Goal: Check status: Check status

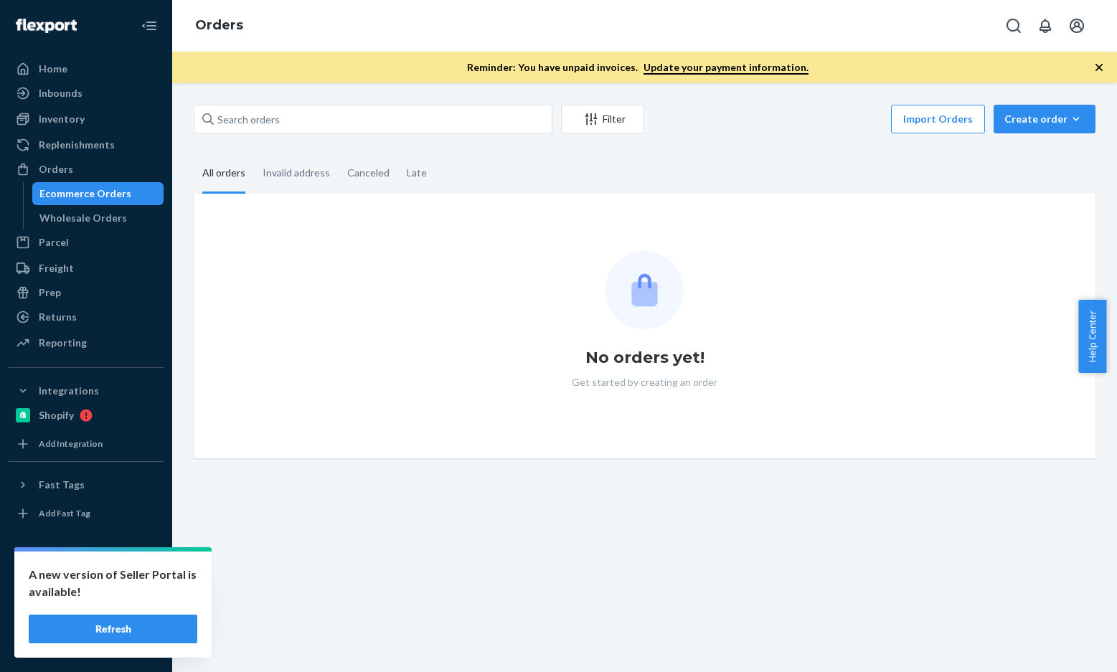
click at [152, 615] on button "Refresh" at bounding box center [113, 629] width 169 height 29
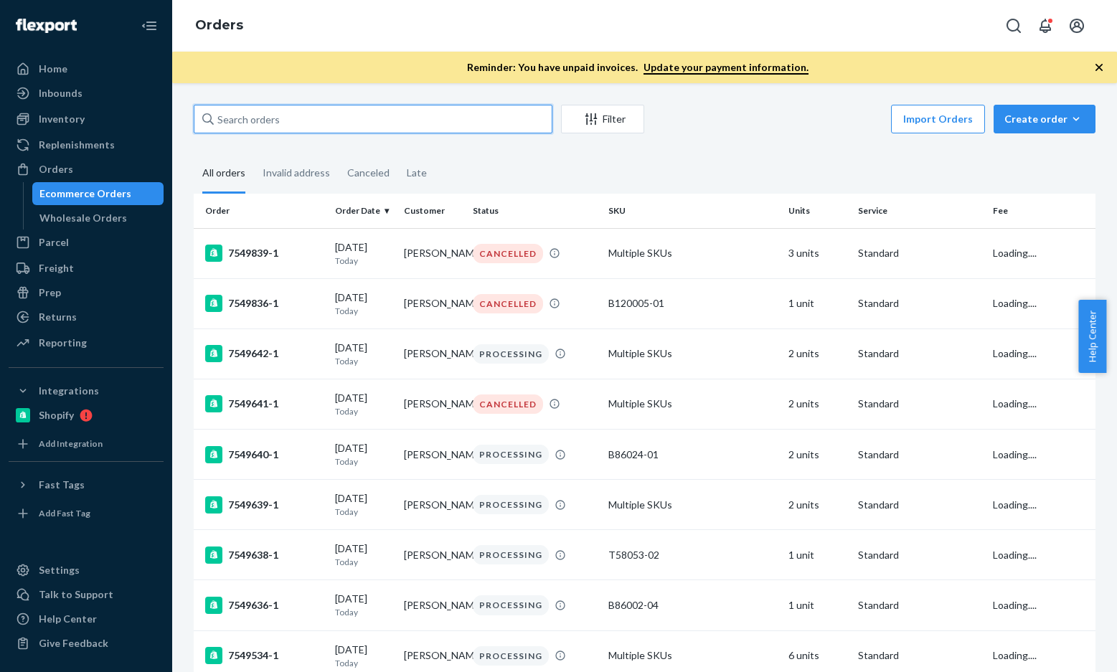
click at [324, 128] on input "text" at bounding box center [373, 119] width 359 height 29
paste input "SHAHRZAD SHAHRZAD"
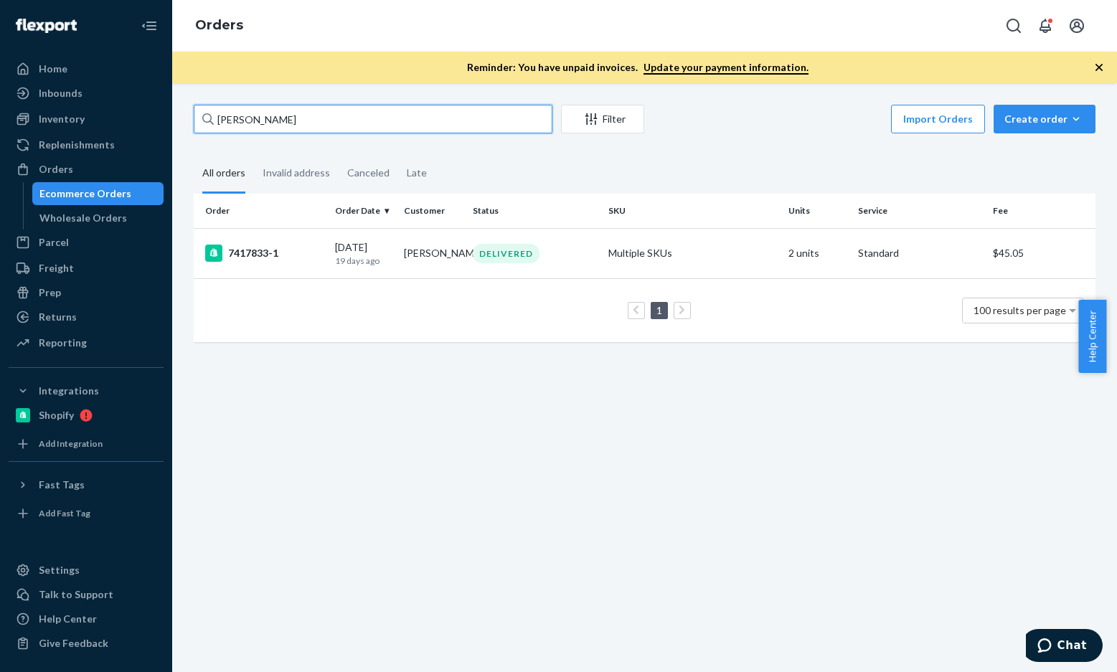
click at [392, 129] on input "SHAHRZAD SHAHRZAD" at bounding box center [373, 119] width 359 height 29
paste input "Emily Knight"
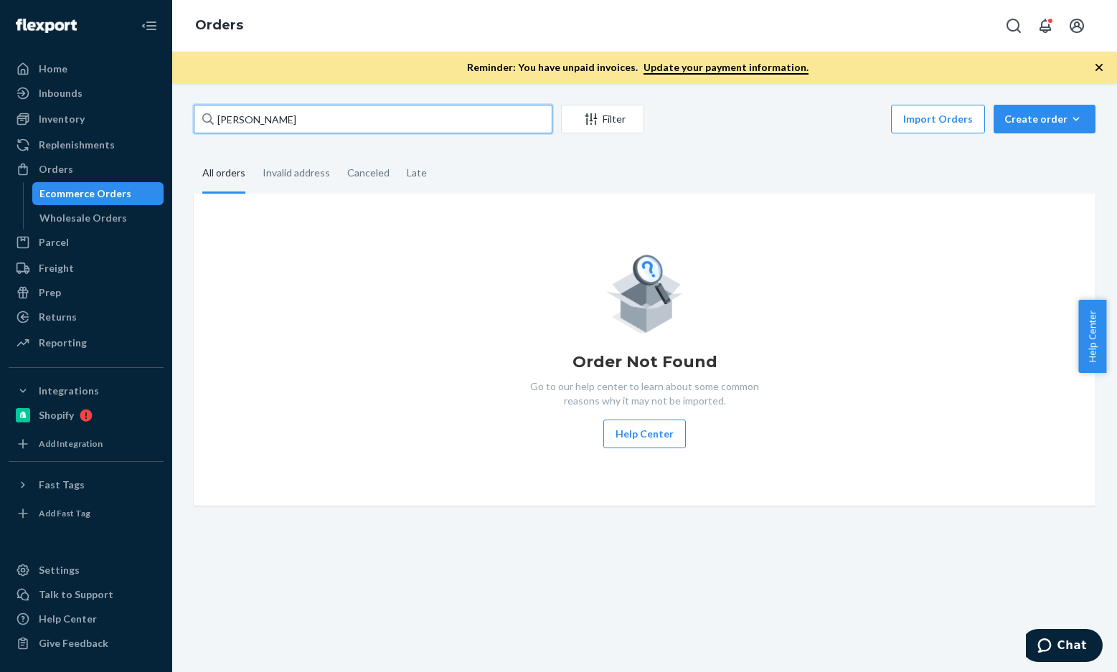
paste input "Koreyan Calloway"
type input "Koreyan Calloway"
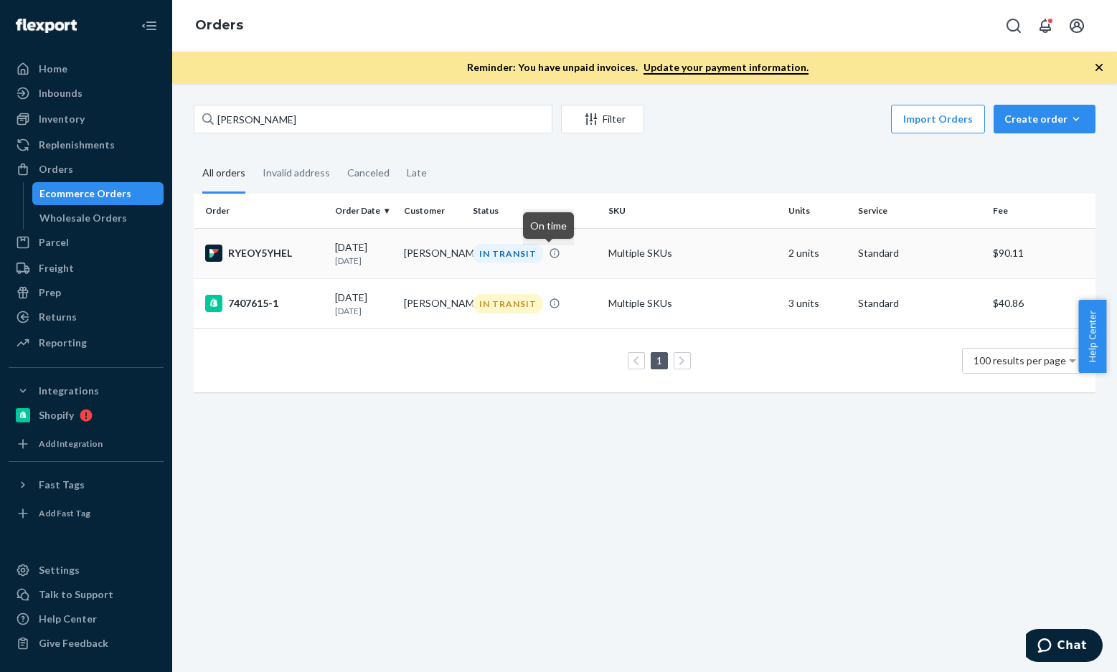
click at [283, 259] on div "RYEOY5YHEL" at bounding box center [264, 253] width 118 height 17
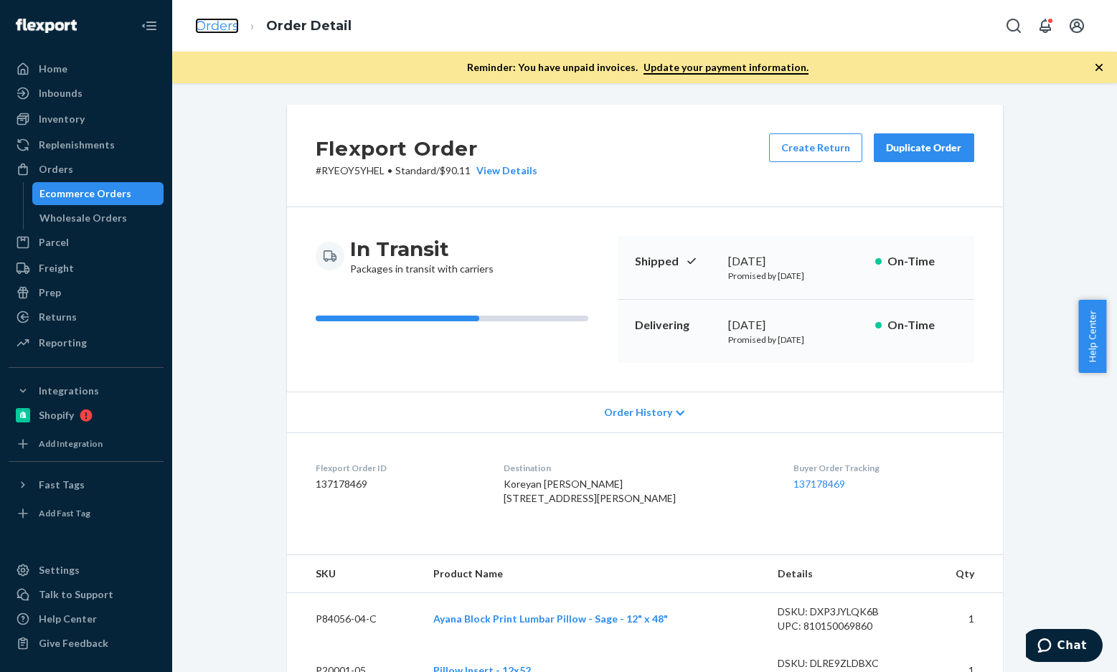
click at [230, 20] on link "Orders" at bounding box center [217, 26] width 44 height 16
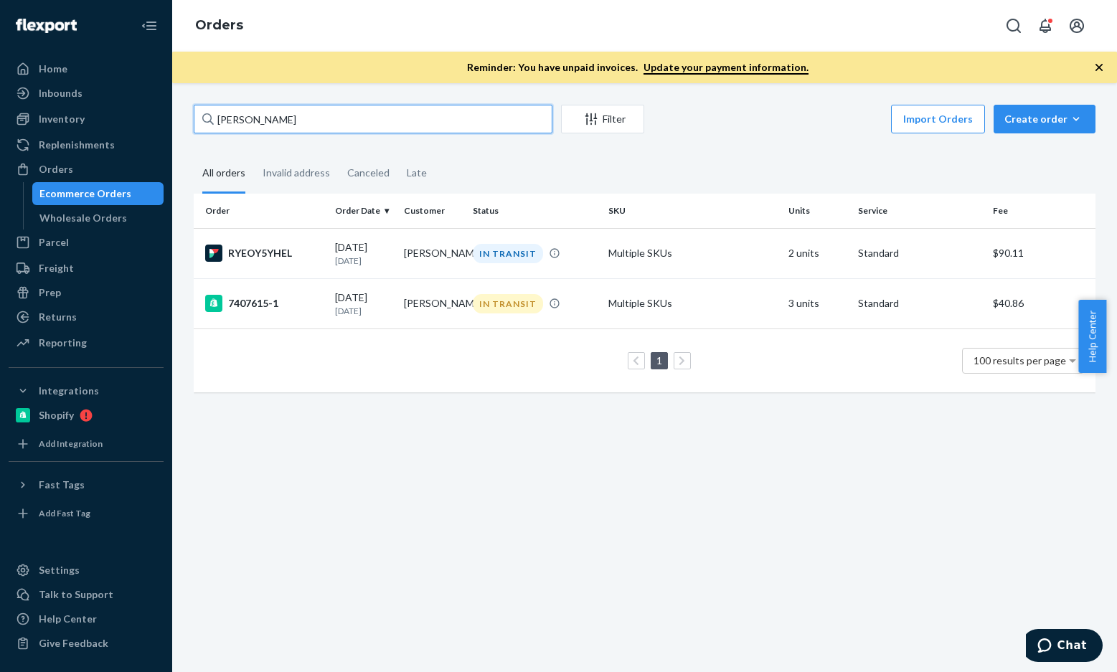
click at [271, 118] on input "Koreyan Calloway" at bounding box center [373, 119] width 359 height 29
paste input "Jason Pham"
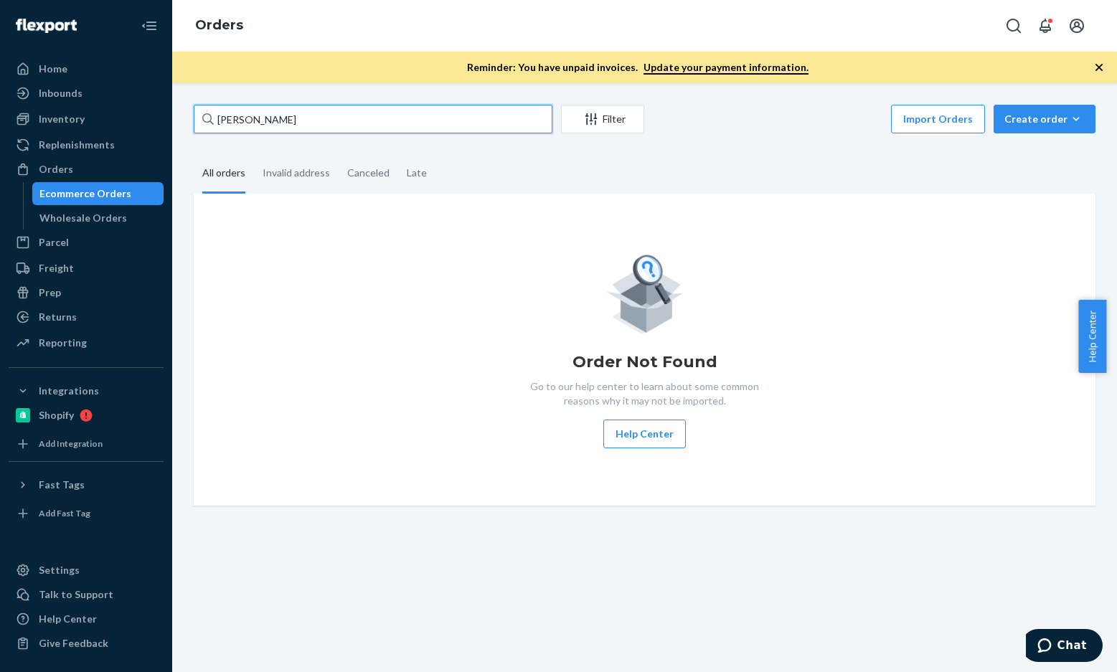
paste input "Kathryn Oliff"
type input "Kathryn Oliff"
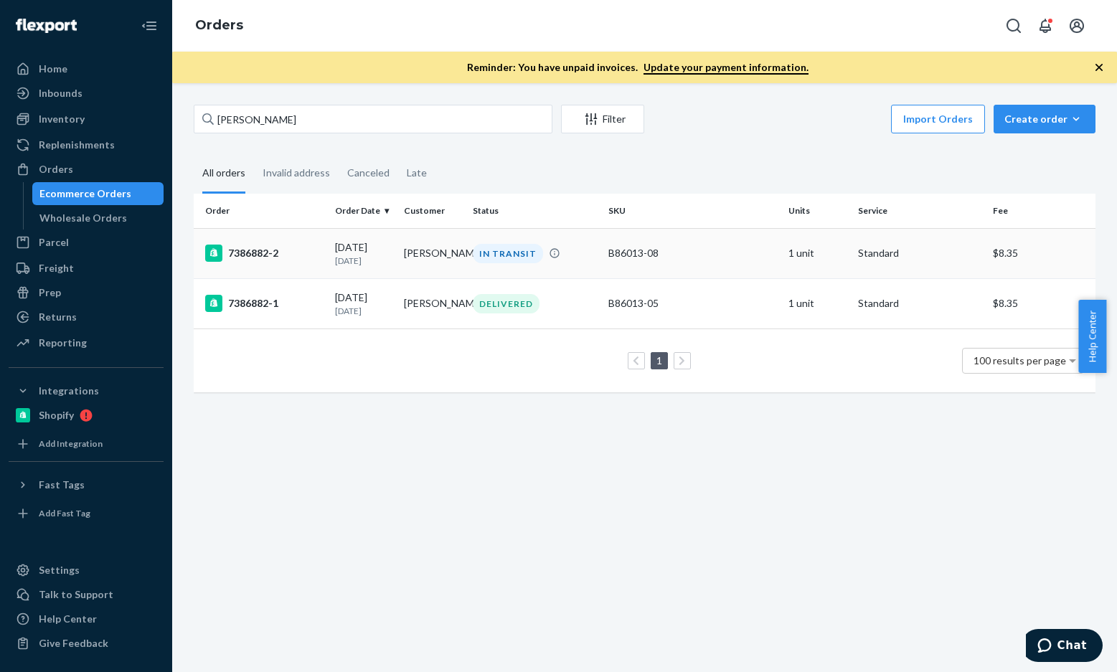
click at [268, 255] on div "7386882-2" at bounding box center [264, 253] width 118 height 17
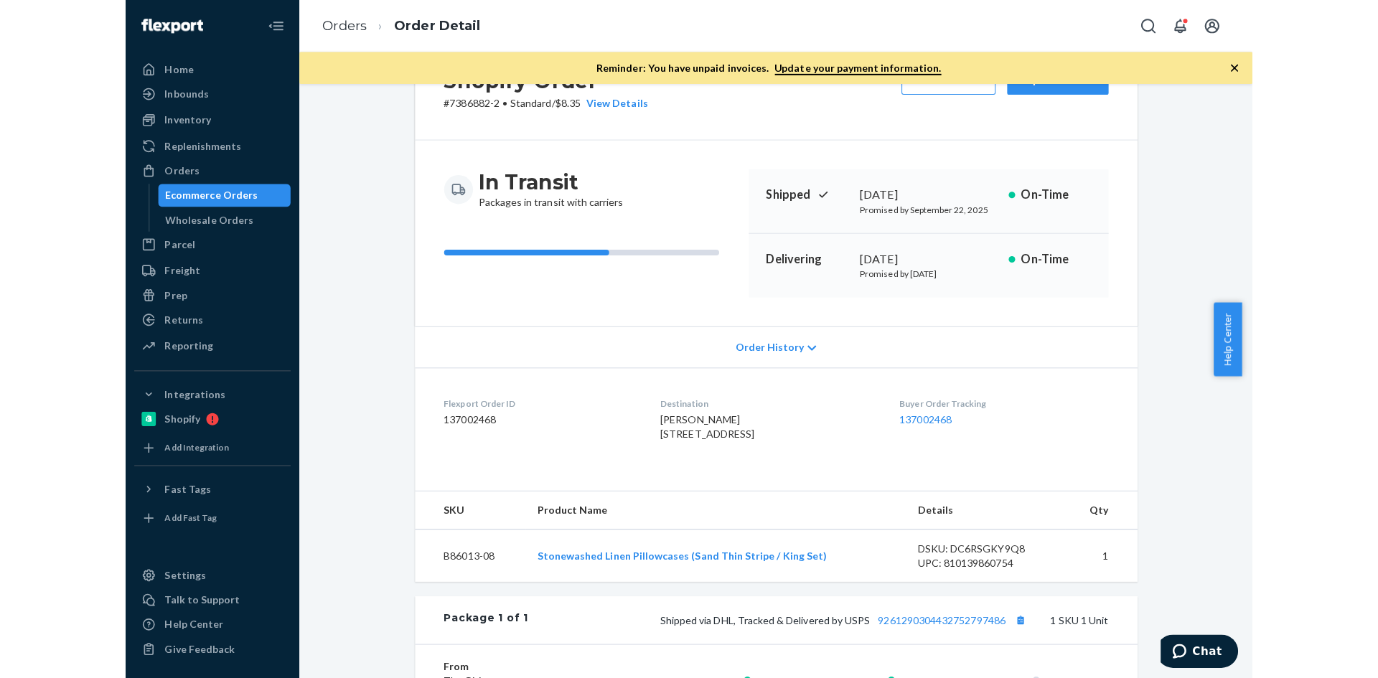
scroll to position [143, 0]
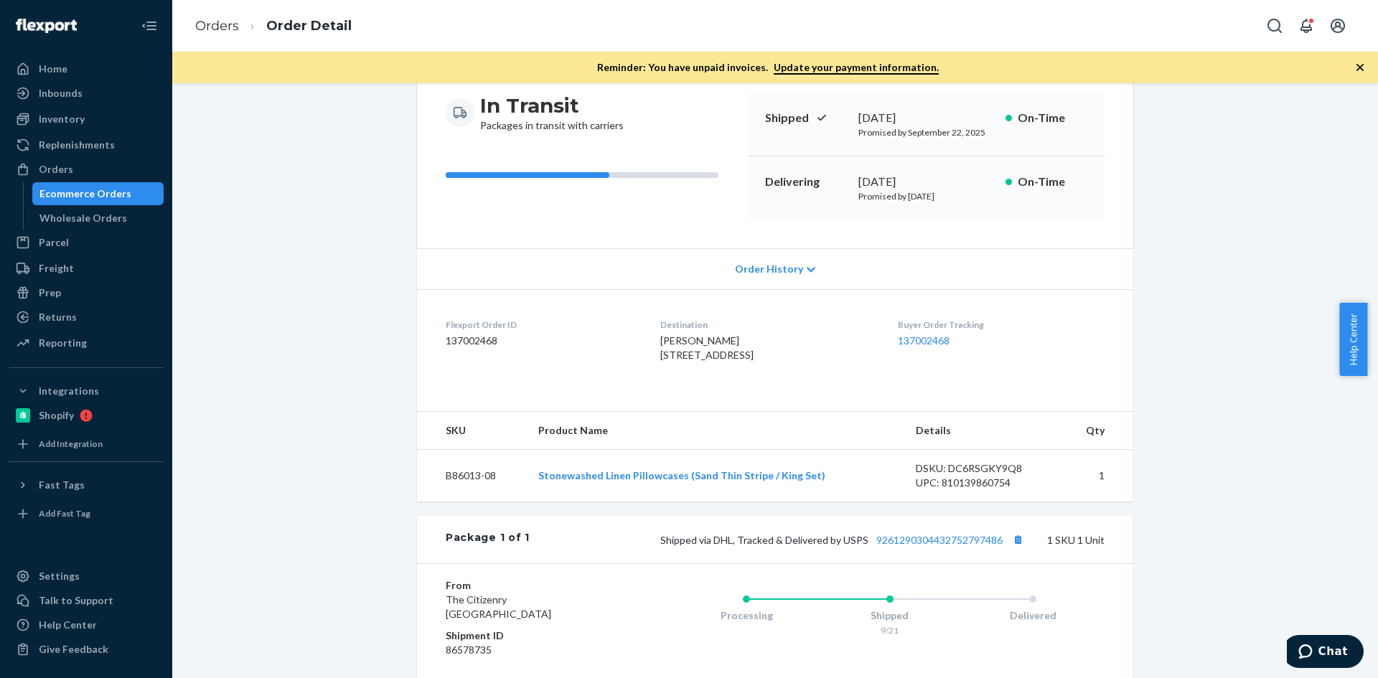
click at [215, 38] on ol "Orders Order Detail" at bounding box center [273, 26] width 179 height 42
click at [217, 32] on link "Orders" at bounding box center [217, 26] width 44 height 16
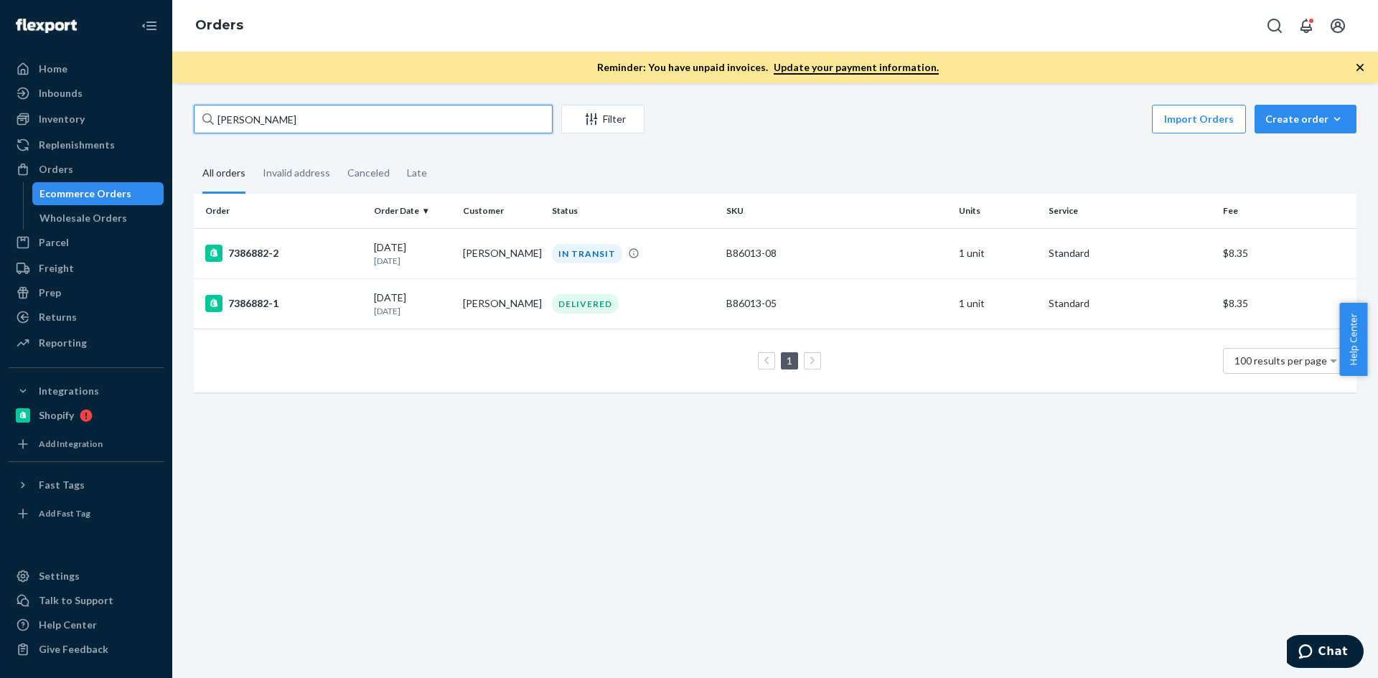
click at [317, 130] on input "Kathryn Oliff" at bounding box center [373, 119] width 359 height 29
paste input "136006669"
type input "136006669"
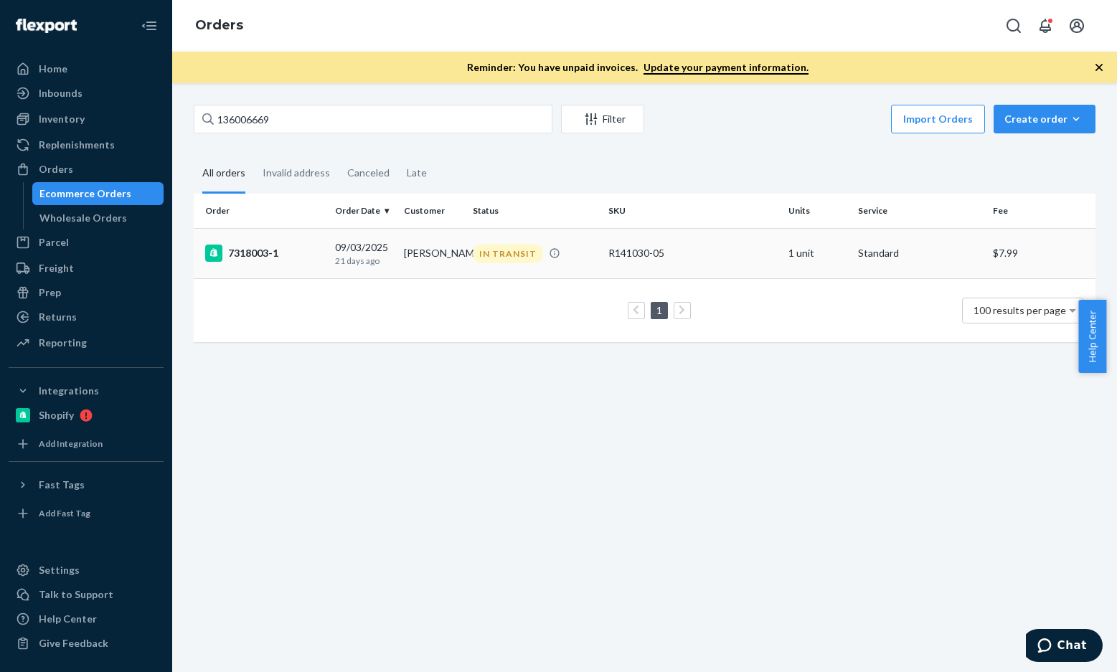
click at [273, 260] on div "7318003-1" at bounding box center [264, 253] width 118 height 17
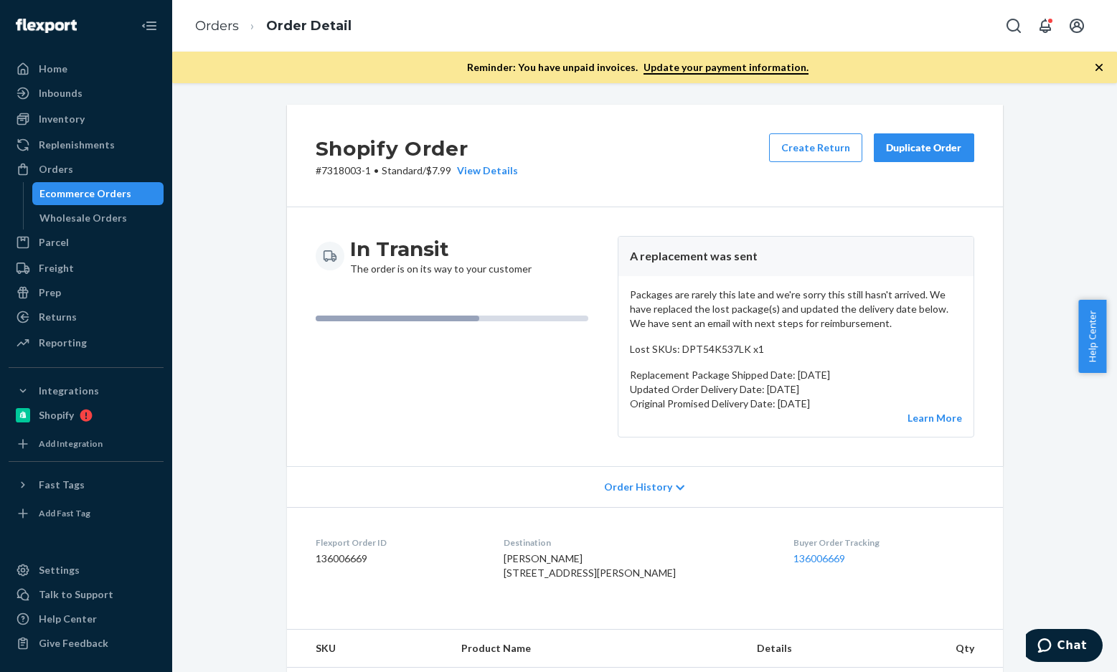
click at [203, 41] on ol "Orders Order Detail" at bounding box center [273, 26] width 179 height 42
click at [235, 31] on link "Orders" at bounding box center [217, 26] width 44 height 16
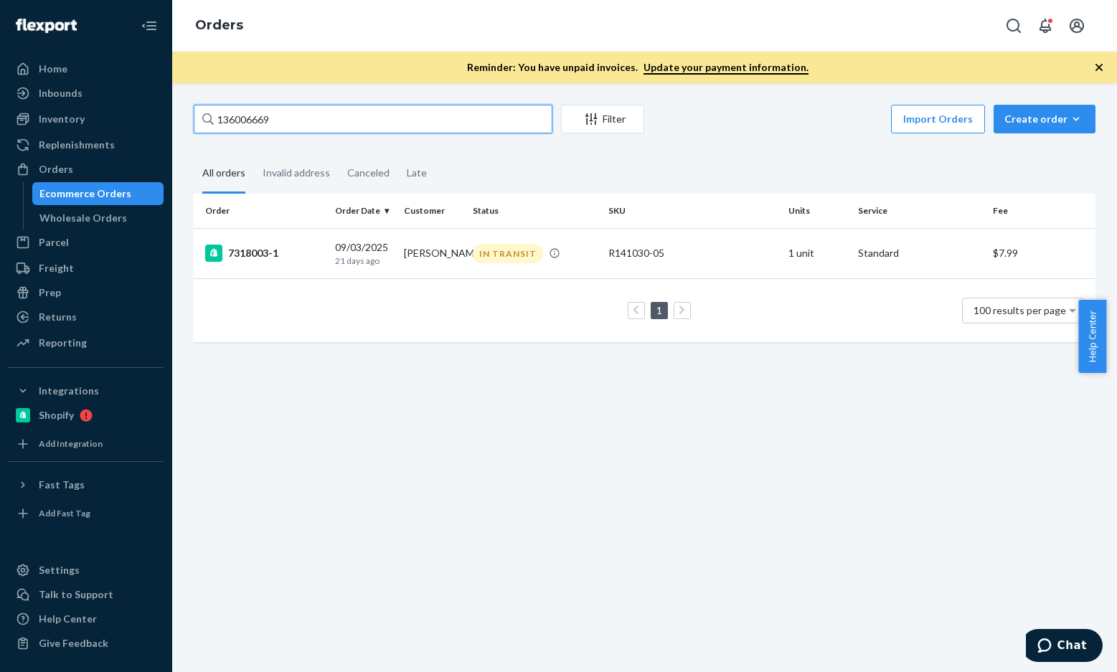
click at [309, 128] on input "136006669" at bounding box center [373, 119] width 359 height 29
click at [342, 109] on input "136006669" at bounding box center [373, 119] width 359 height 29
paste input "Kathryn Oliff"
type input "Kathryn Oliff"
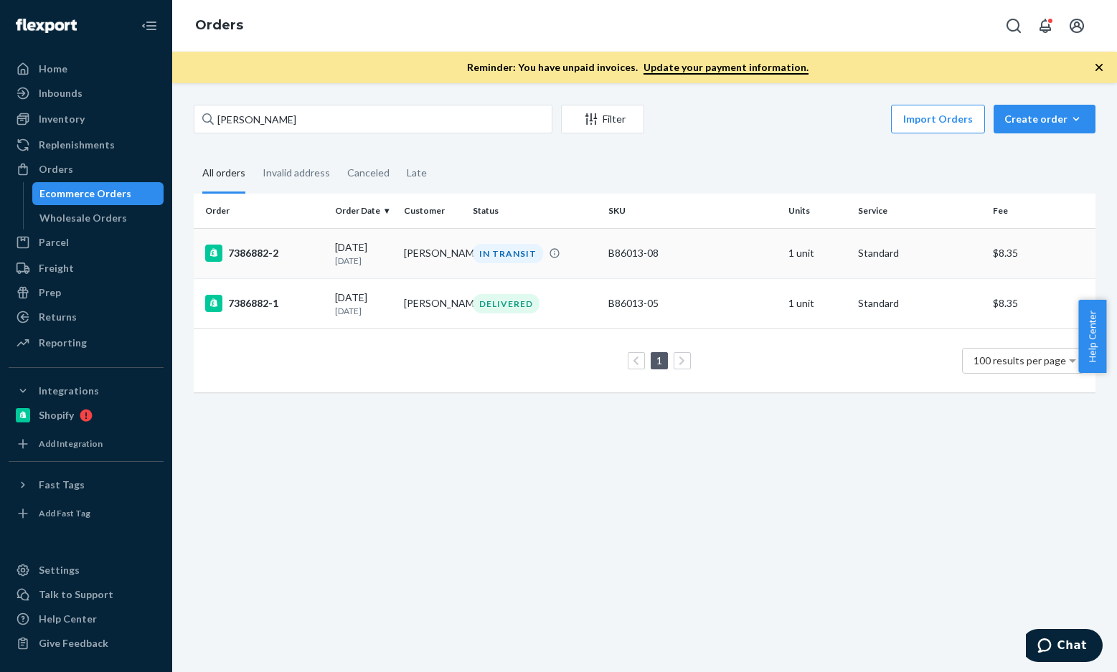
click at [253, 255] on div "7386882-2" at bounding box center [264, 253] width 118 height 17
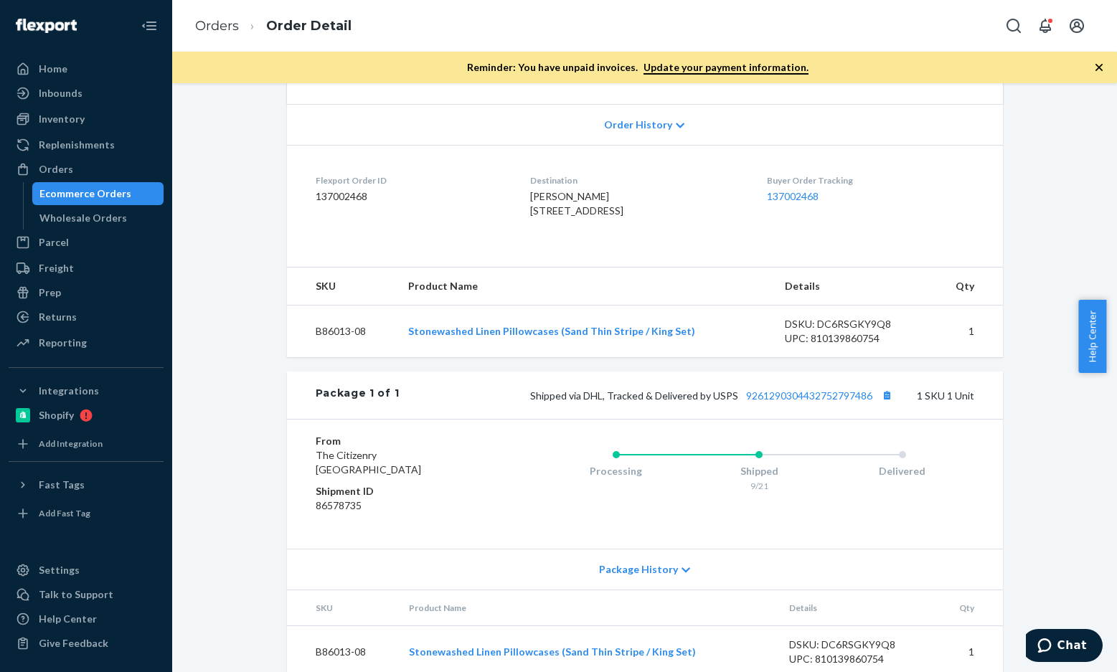
scroll to position [339, 0]
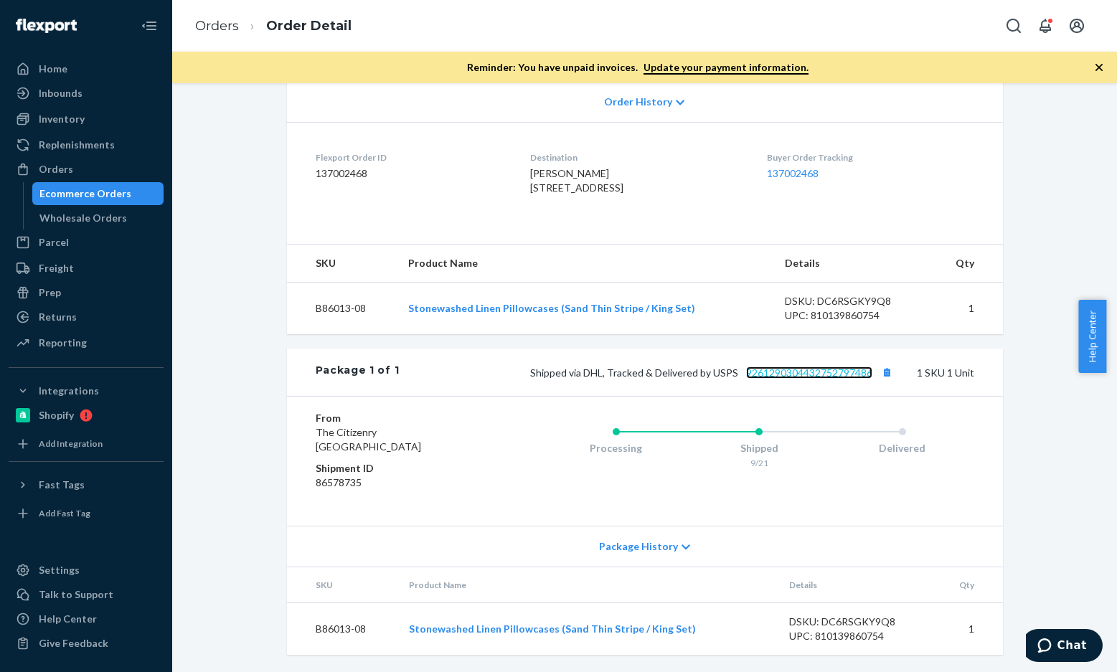
click at [786, 367] on link "9261290304432752797486" at bounding box center [809, 373] width 126 height 12
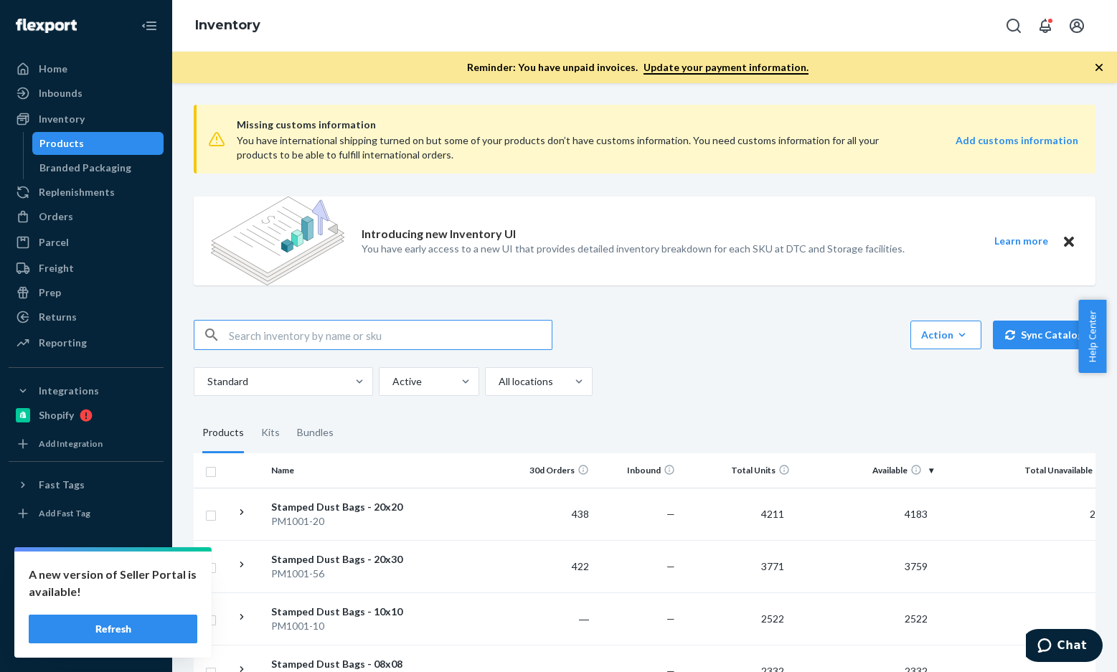
click at [98, 628] on button "Refresh" at bounding box center [113, 629] width 169 height 29
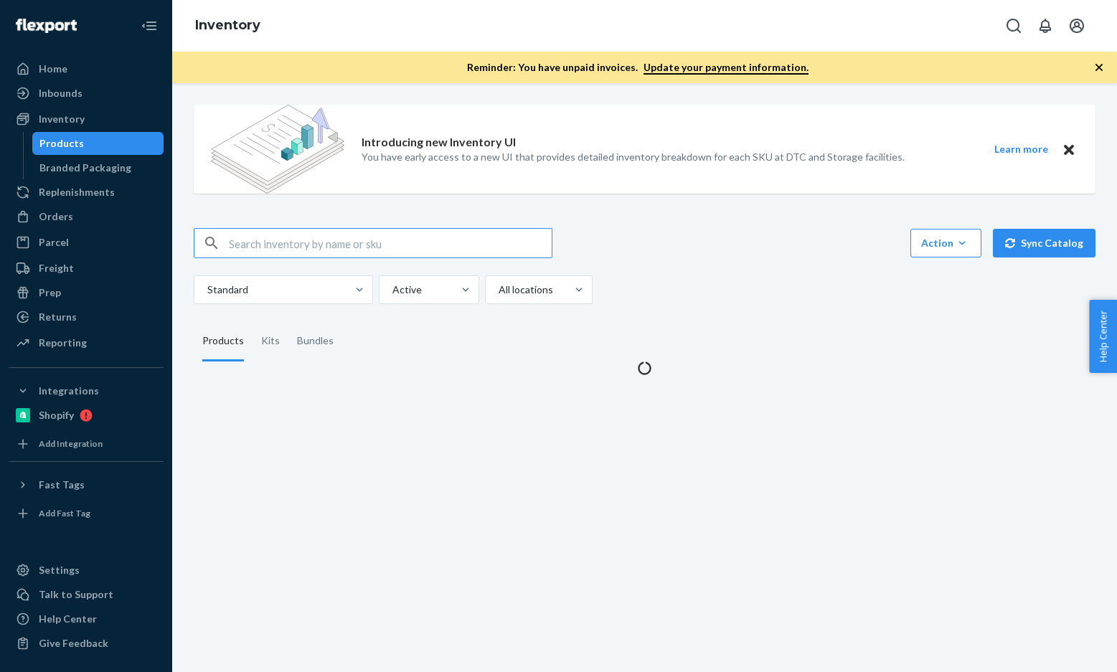
click at [346, 243] on input "text" at bounding box center [390, 243] width 323 height 29
type input "B86018-05"
